Goal: Information Seeking & Learning: Learn about a topic

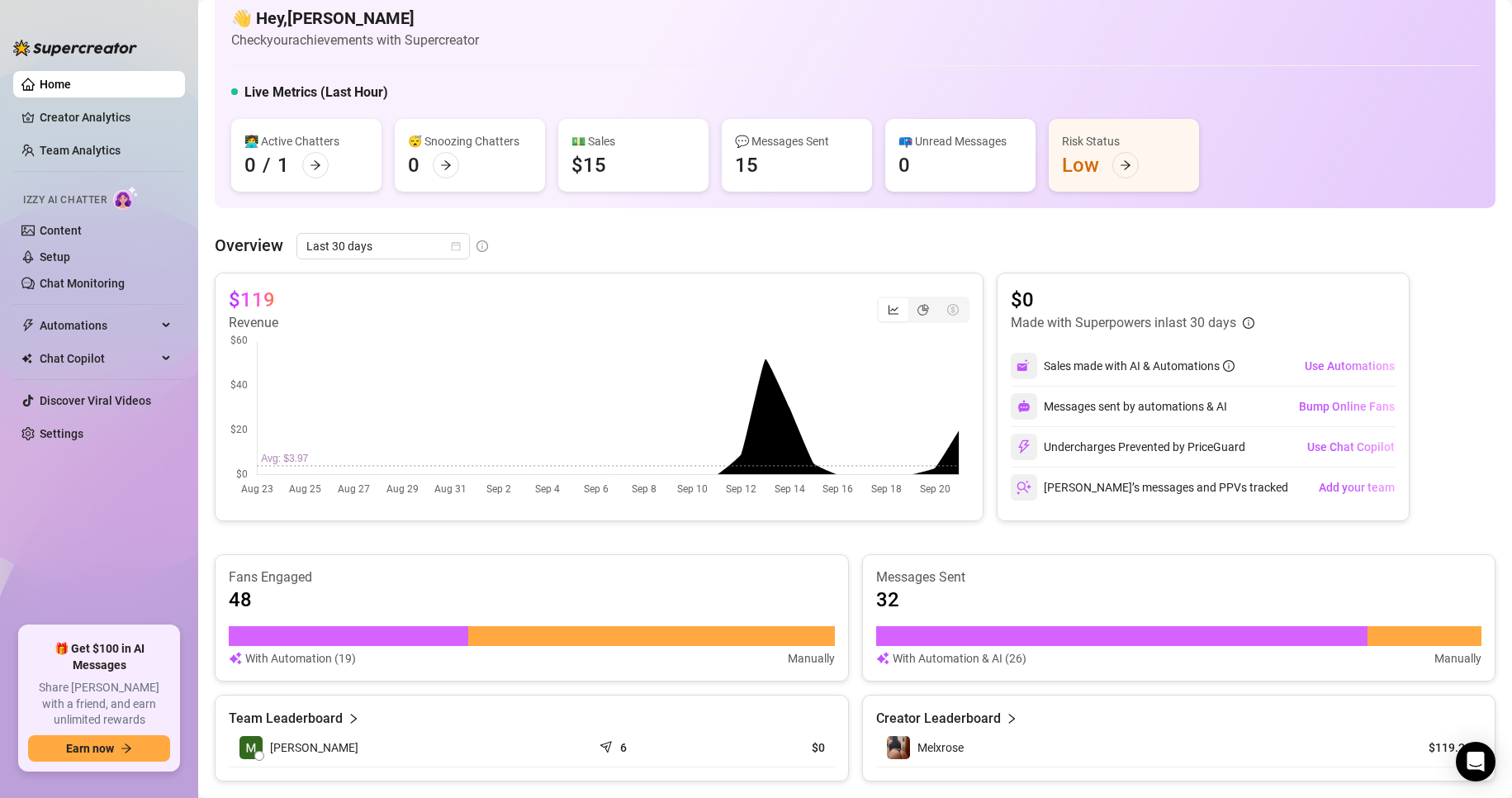
scroll to position [25, 0]
click at [357, 287] on div "Last 24 hours" at bounding box center [382, 278] width 147 height 18
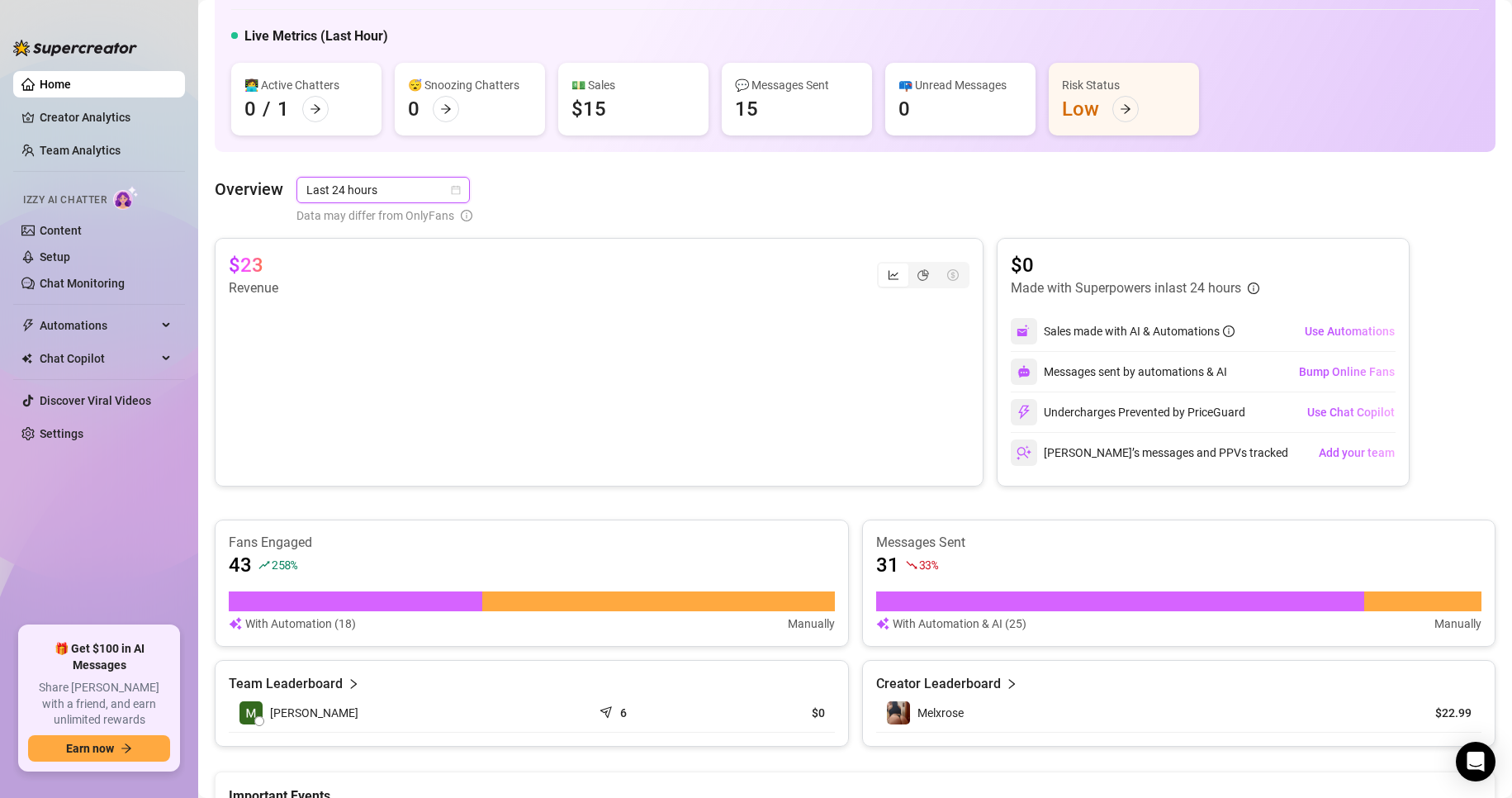
scroll to position [377, 0]
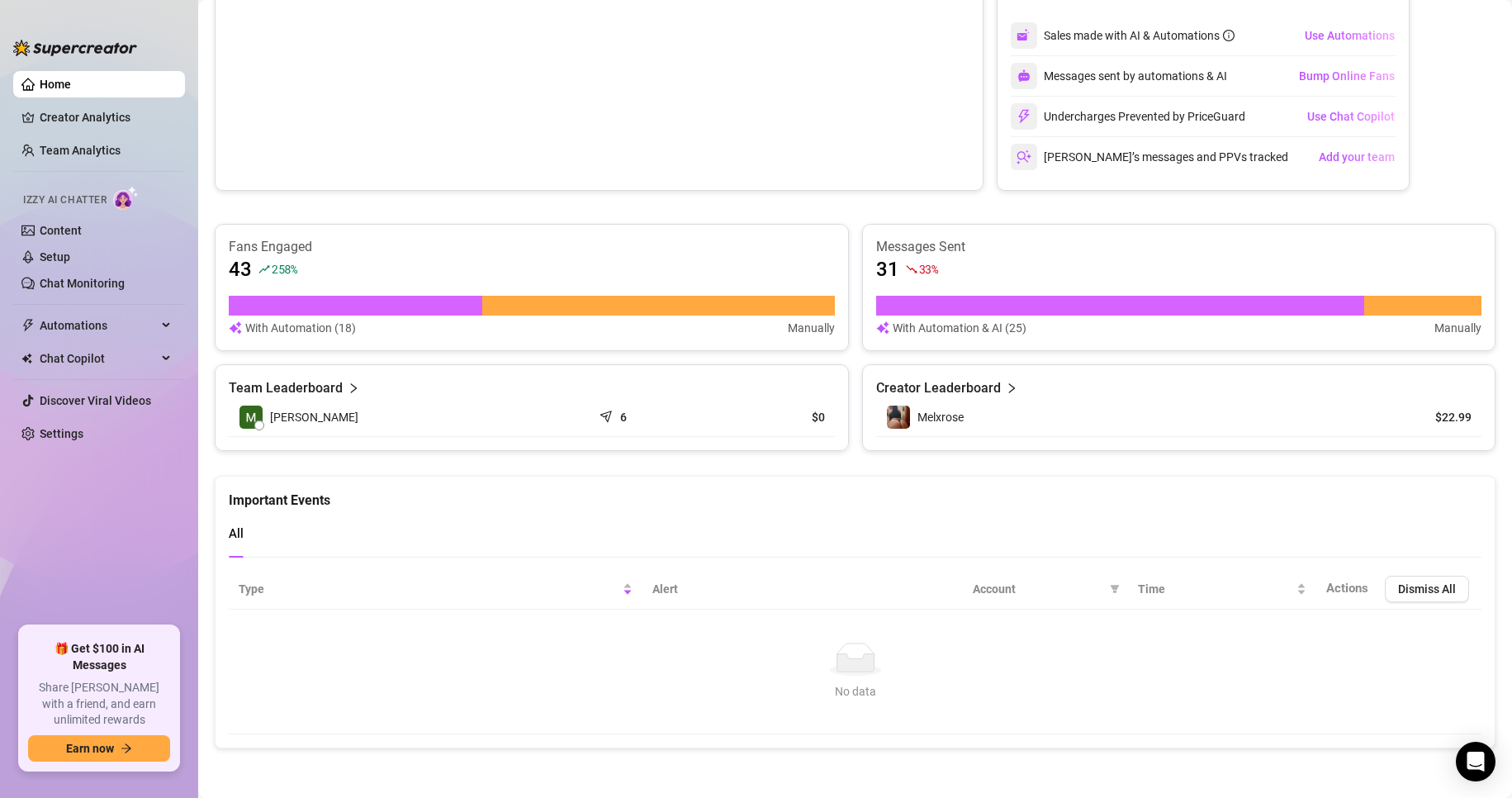
click at [993, 385] on div "Creator Leaderboard" at bounding box center [1179, 388] width 606 height 20
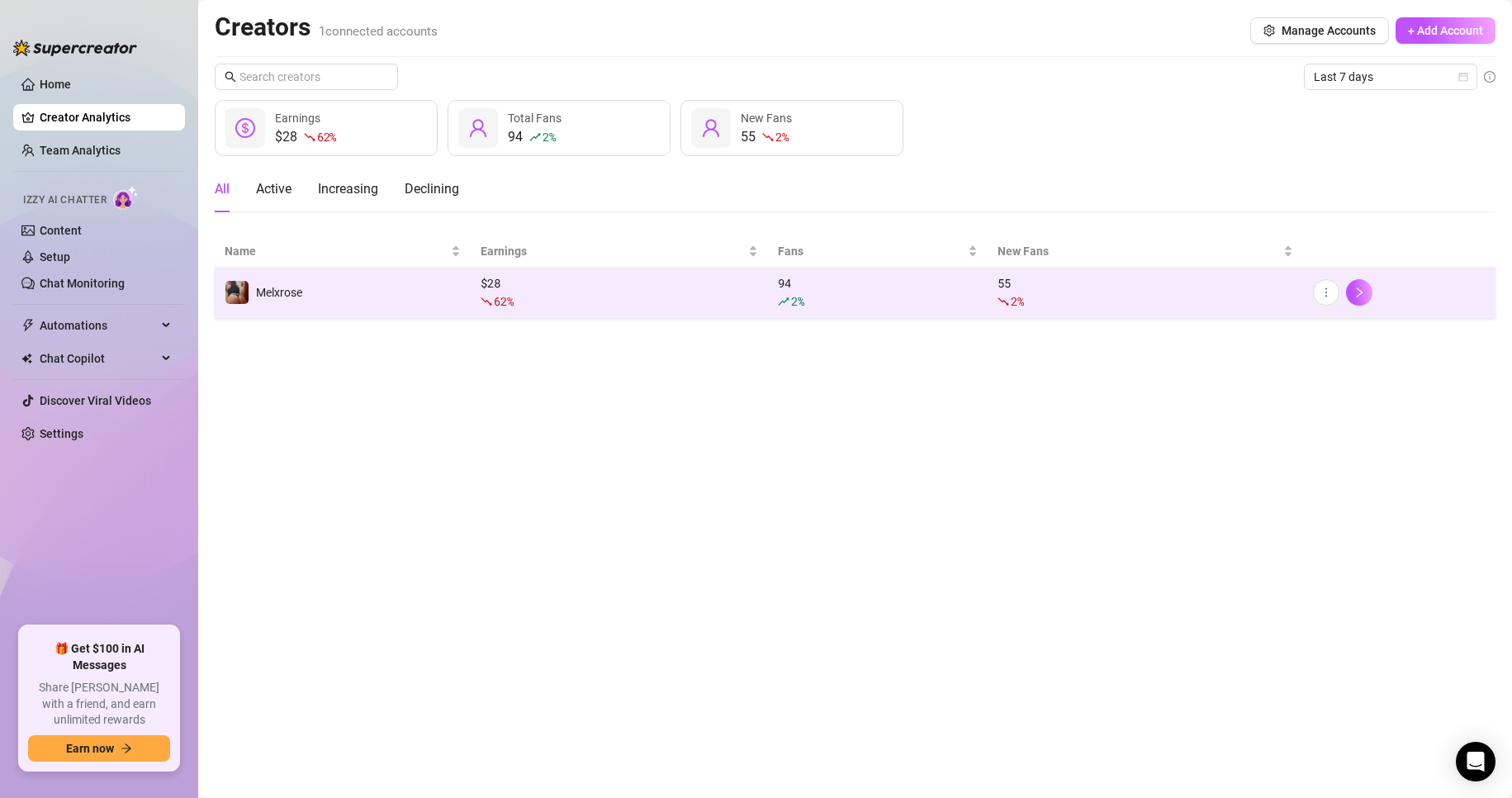
click at [474, 267] on td "$ 28 62 %" at bounding box center [620, 292] width 297 height 50
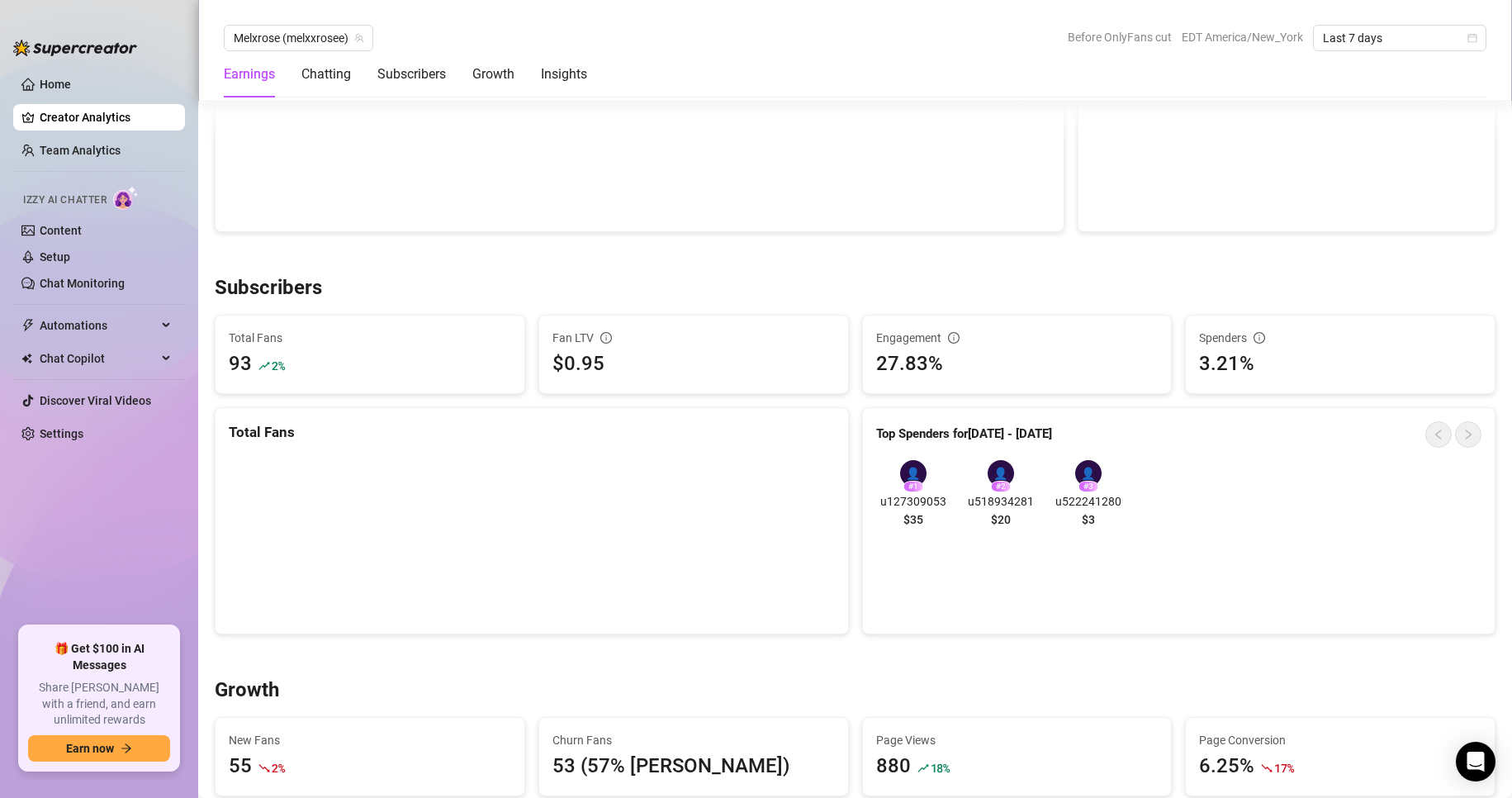
scroll to position [872, 0]
click at [1011, 521] on div "👤 # 2 u518934281 $20" at bounding box center [1001, 497] width 75 height 75
click at [992, 485] on div "# 2" at bounding box center [1001, 486] width 20 height 12
click at [994, 507] on span "u518934281" at bounding box center [1001, 500] width 75 height 18
click at [1002, 492] on span "u518934281" at bounding box center [1001, 500] width 75 height 18
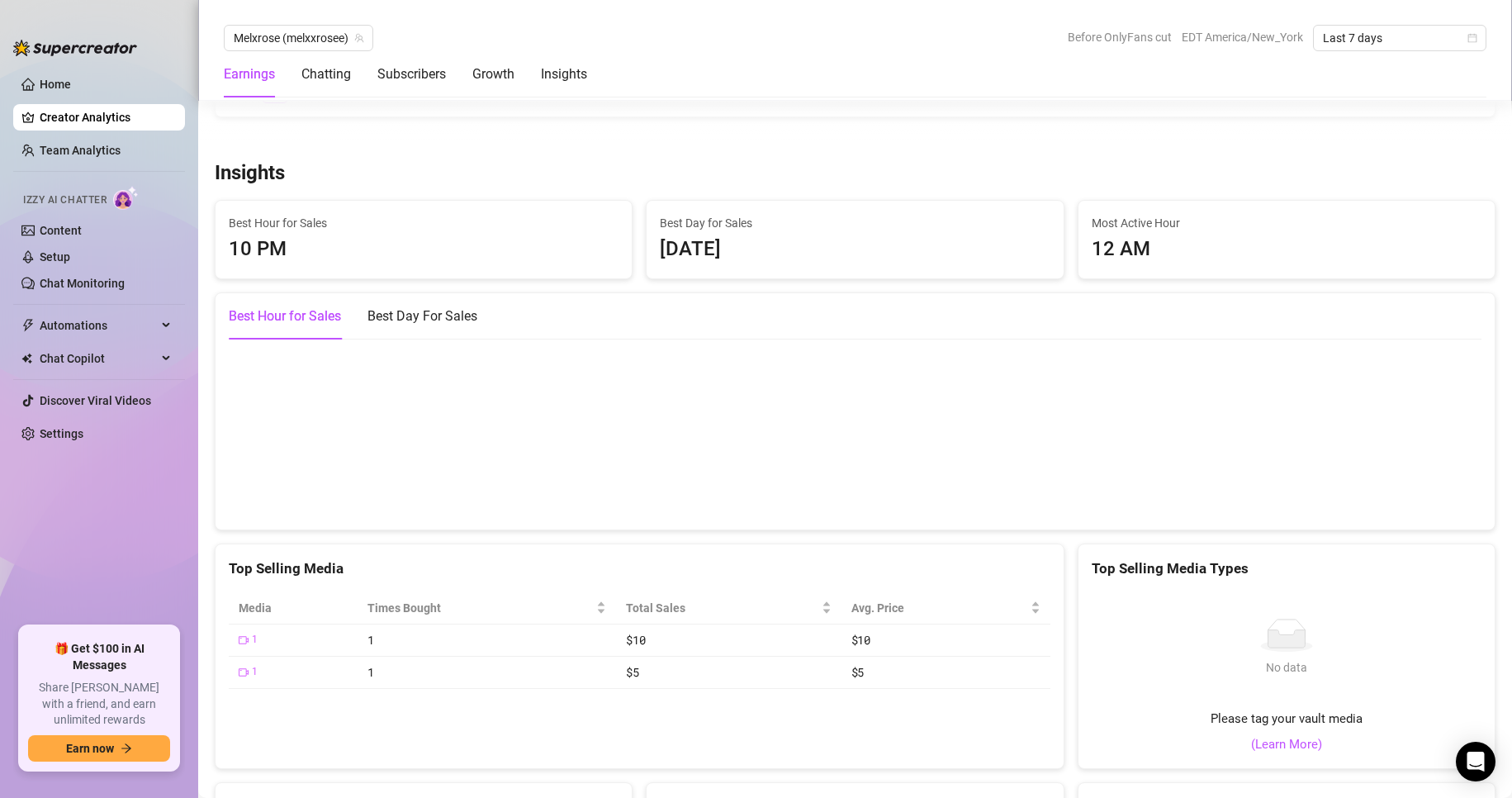
scroll to position [2195, 0]
click at [418, 317] on div "Best Day For Sales" at bounding box center [422, 315] width 110 height 20
click at [271, 337] on div "Best Hour for Sales" at bounding box center [285, 315] width 112 height 46
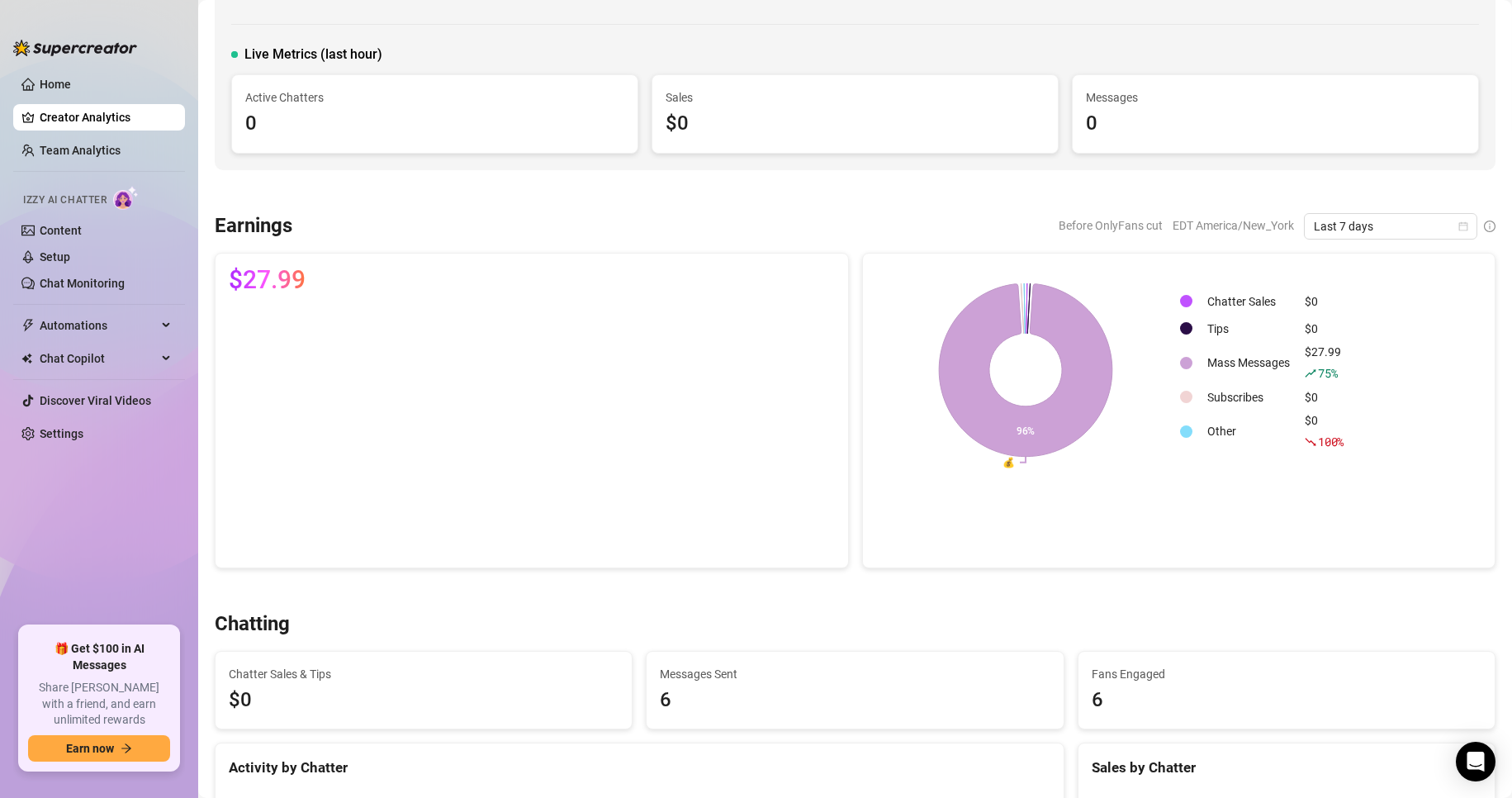
scroll to position [0, 0]
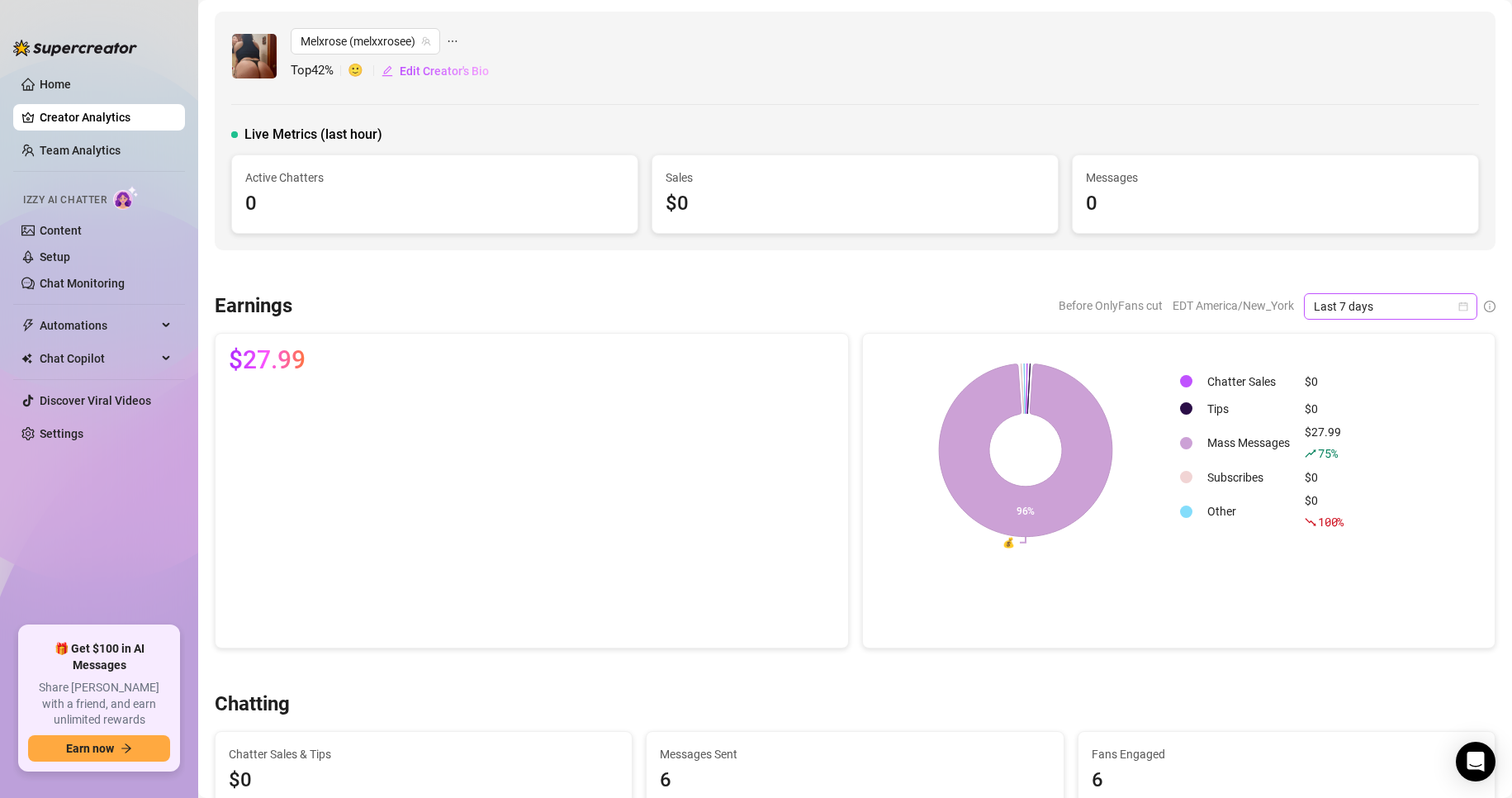
click at [1314, 317] on span "Last 7 days" at bounding box center [1391, 306] width 154 height 25
click at [1312, 340] on div "Last 24 hours" at bounding box center [1376, 339] width 147 height 18
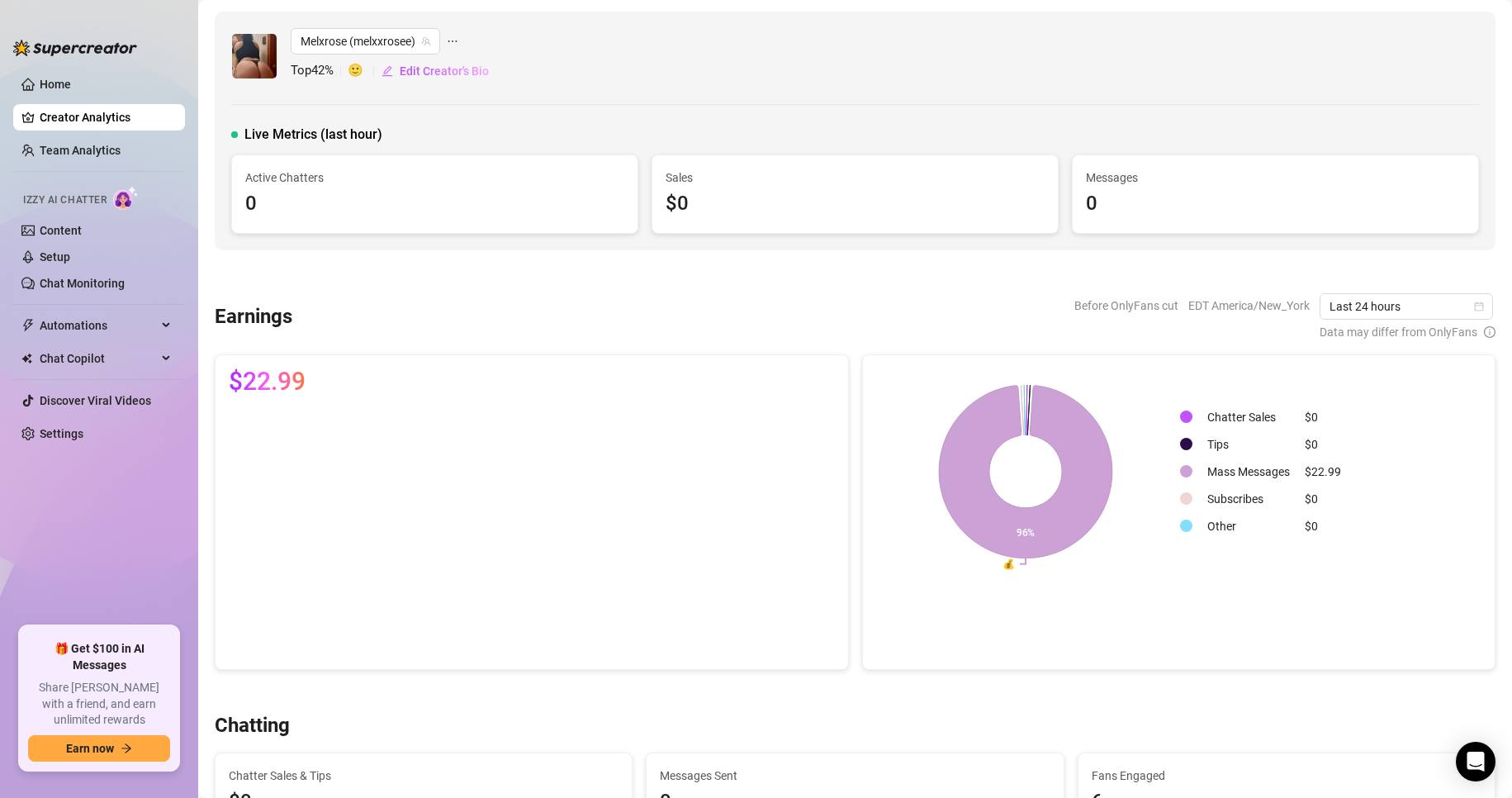
click at [696, 728] on div "Chatting" at bounding box center [855, 726] width 1281 height 26
click at [69, 150] on link "Team Analytics" at bounding box center [80, 150] width 81 height 14
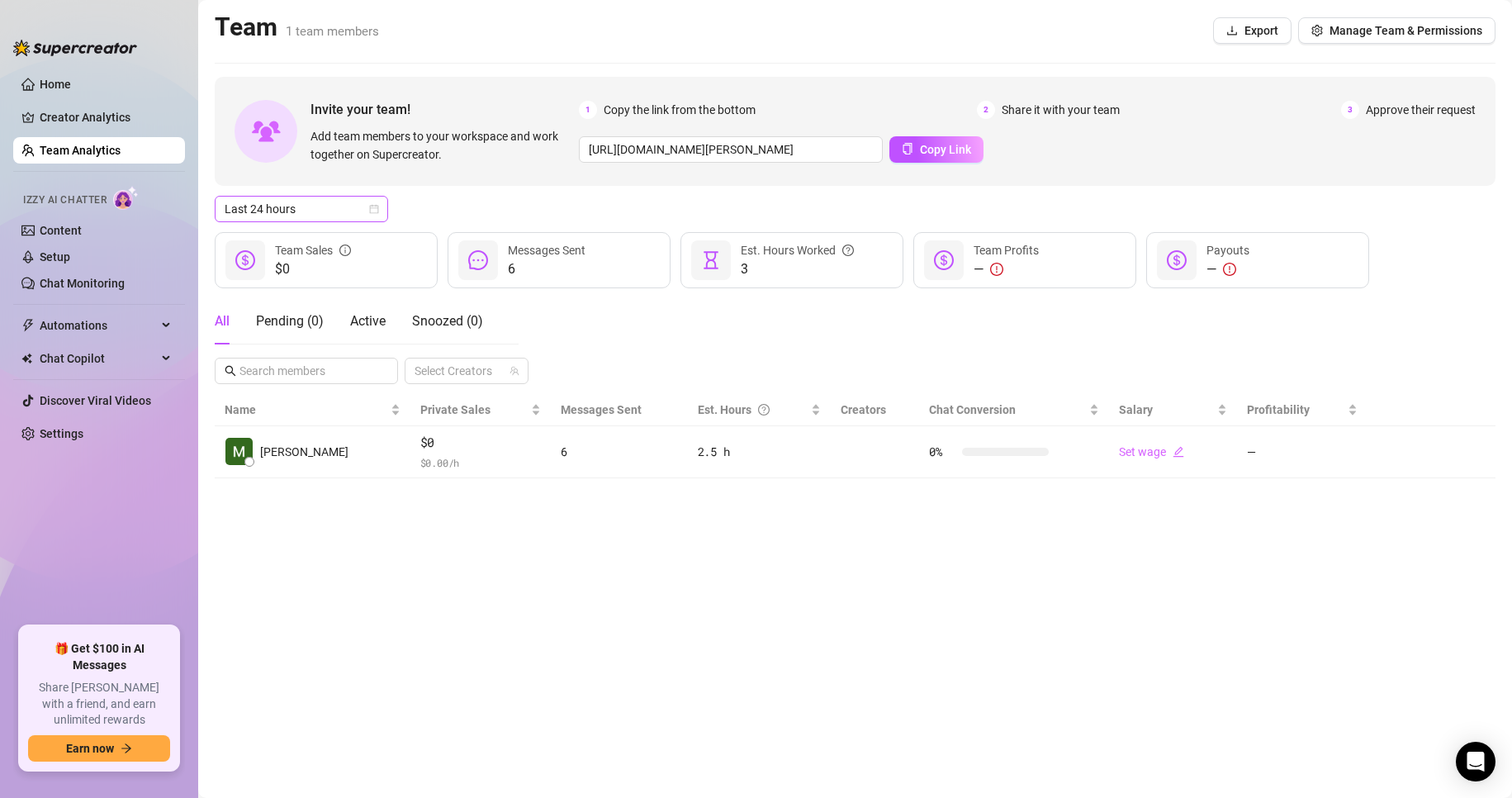
click at [306, 214] on span "Last 24 hours" at bounding box center [301, 209] width 154 height 25
click at [298, 261] on div "Last 7 days" at bounding box center [301, 268] width 147 height 18
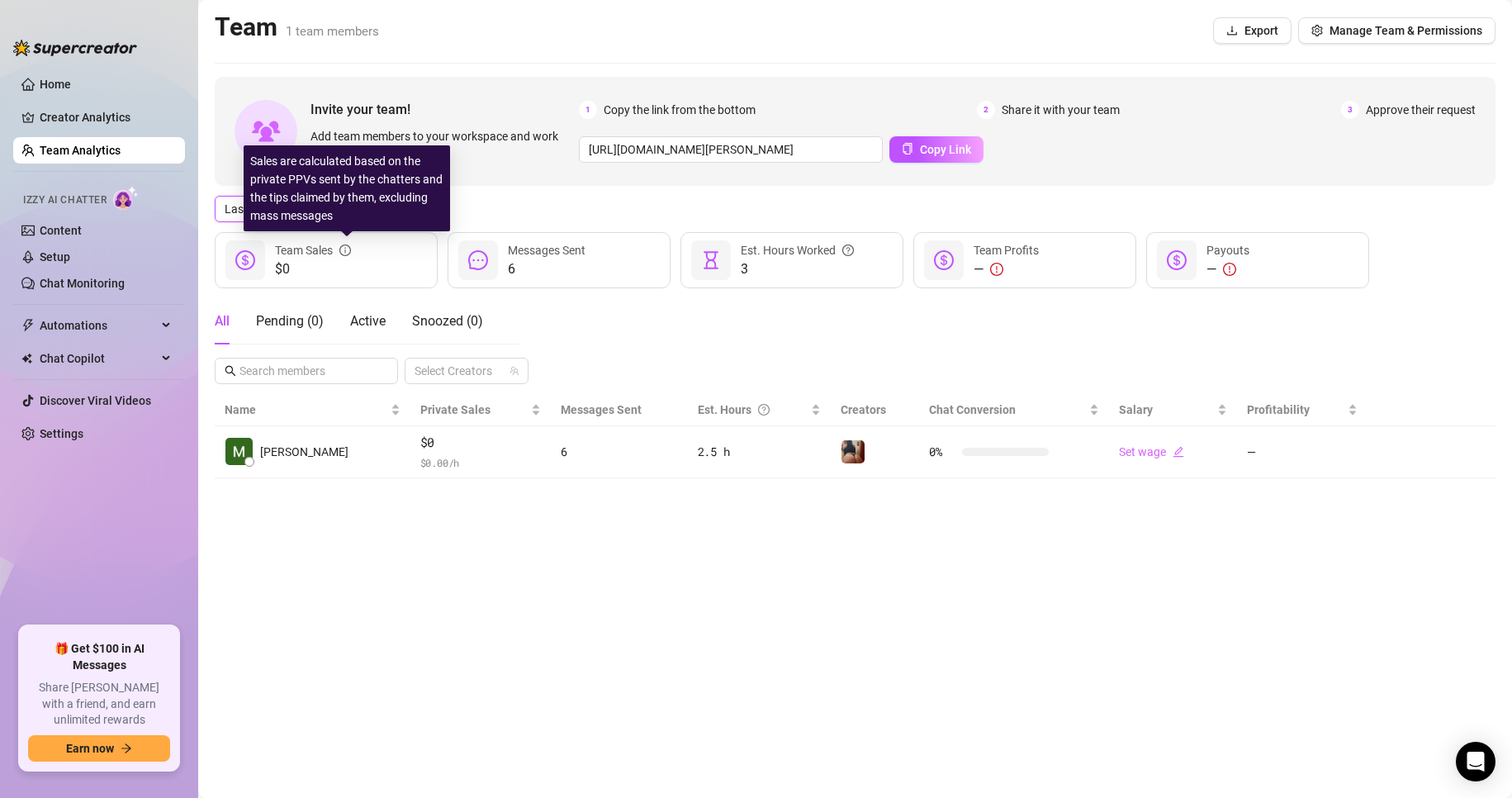
click at [349, 250] on icon "info-circle" at bounding box center [346, 250] width 12 height 12
